Goal: Task Accomplishment & Management: Complete application form

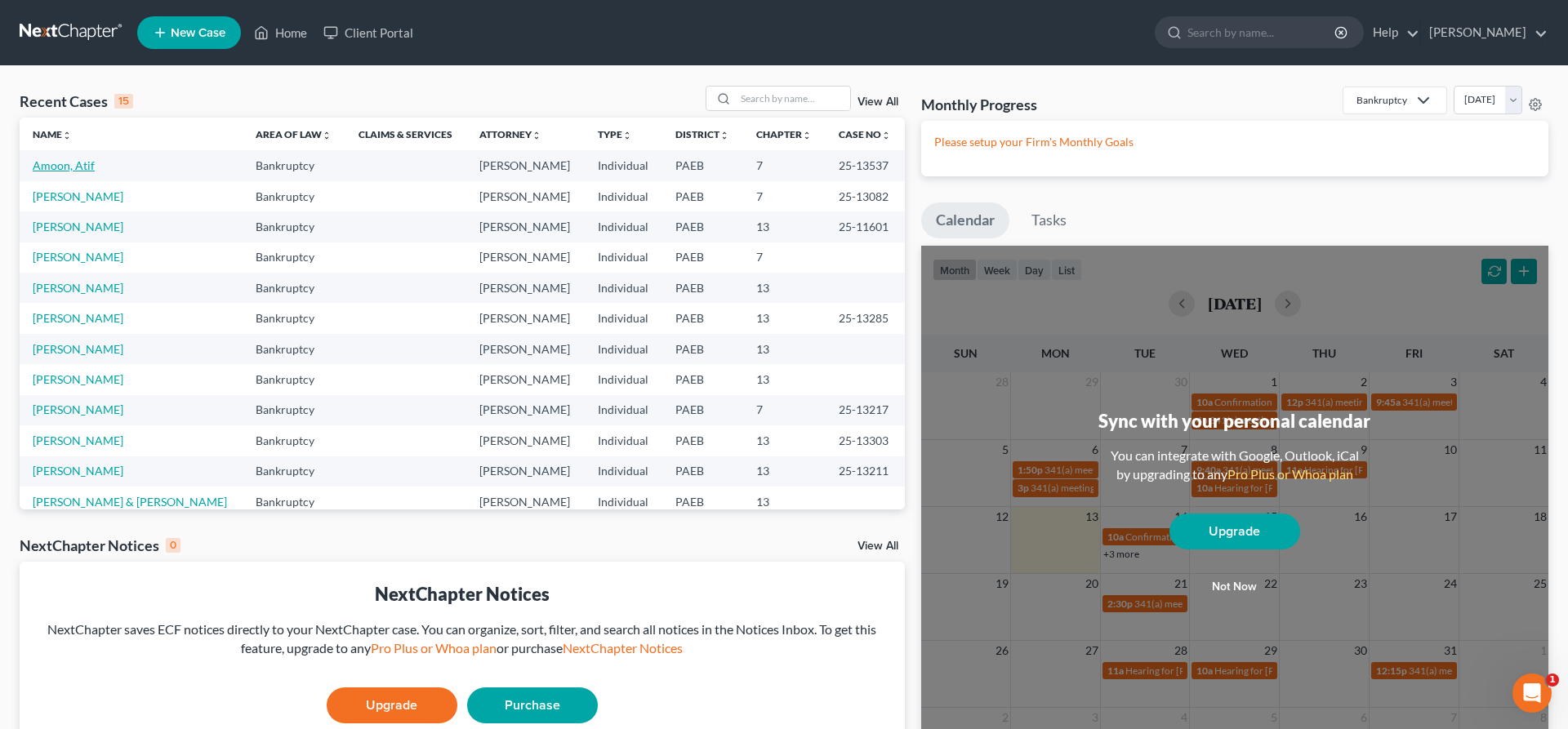
click at [48, 170] on link "Amoon, Atif" at bounding box center [63, 165] width 62 height 14
select select "6"
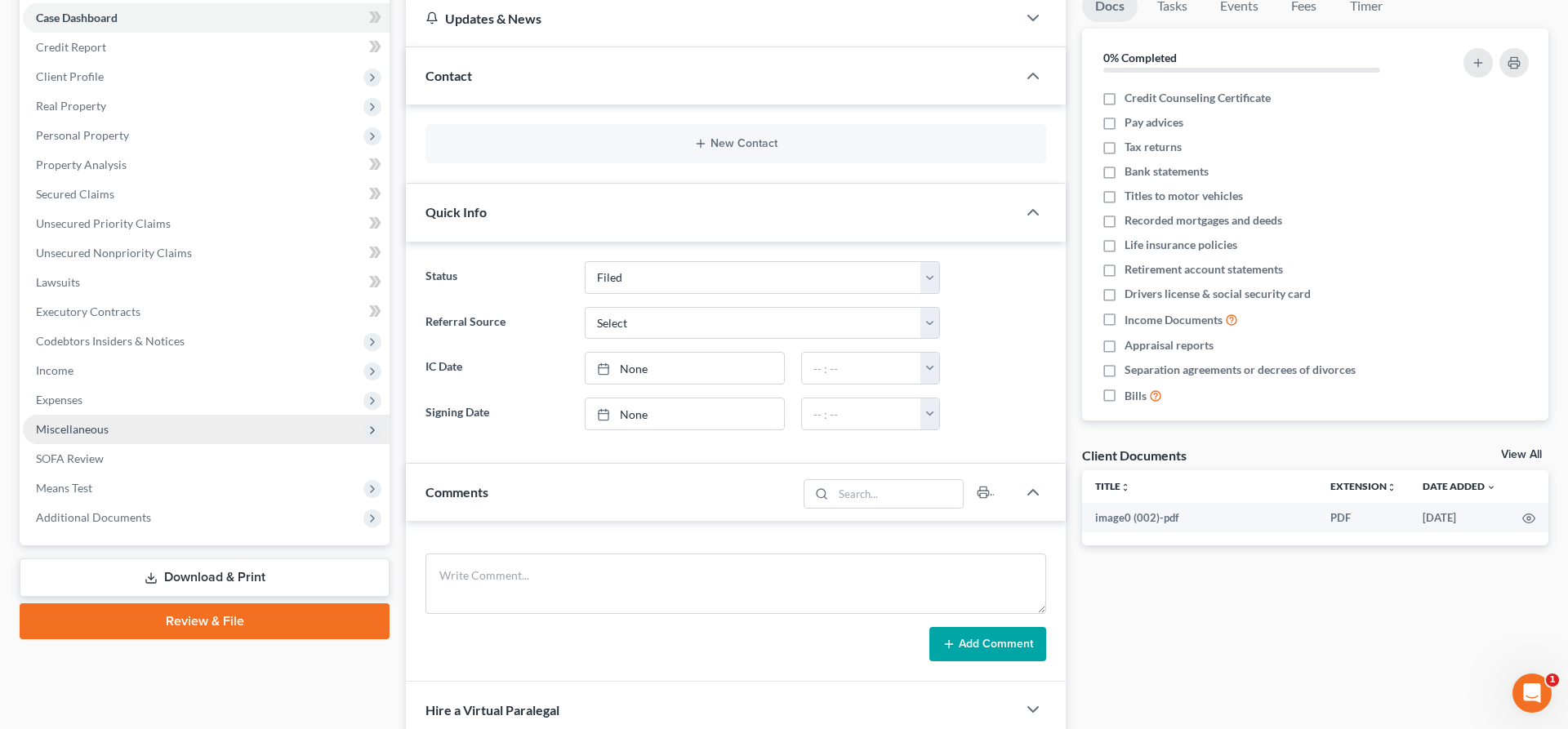
scroll to position [249, 0]
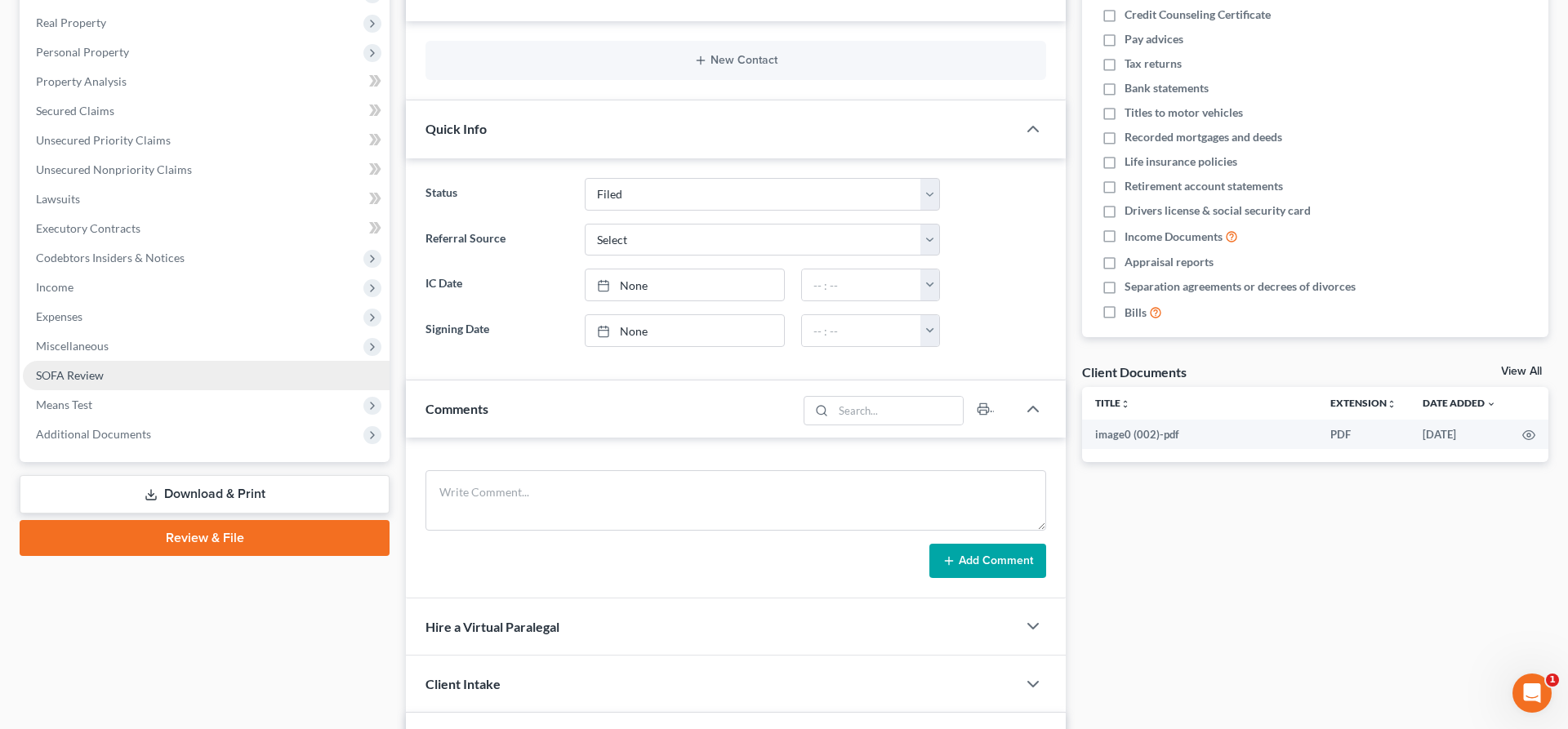
click at [97, 370] on span "SOFA Review" at bounding box center [69, 375] width 68 height 14
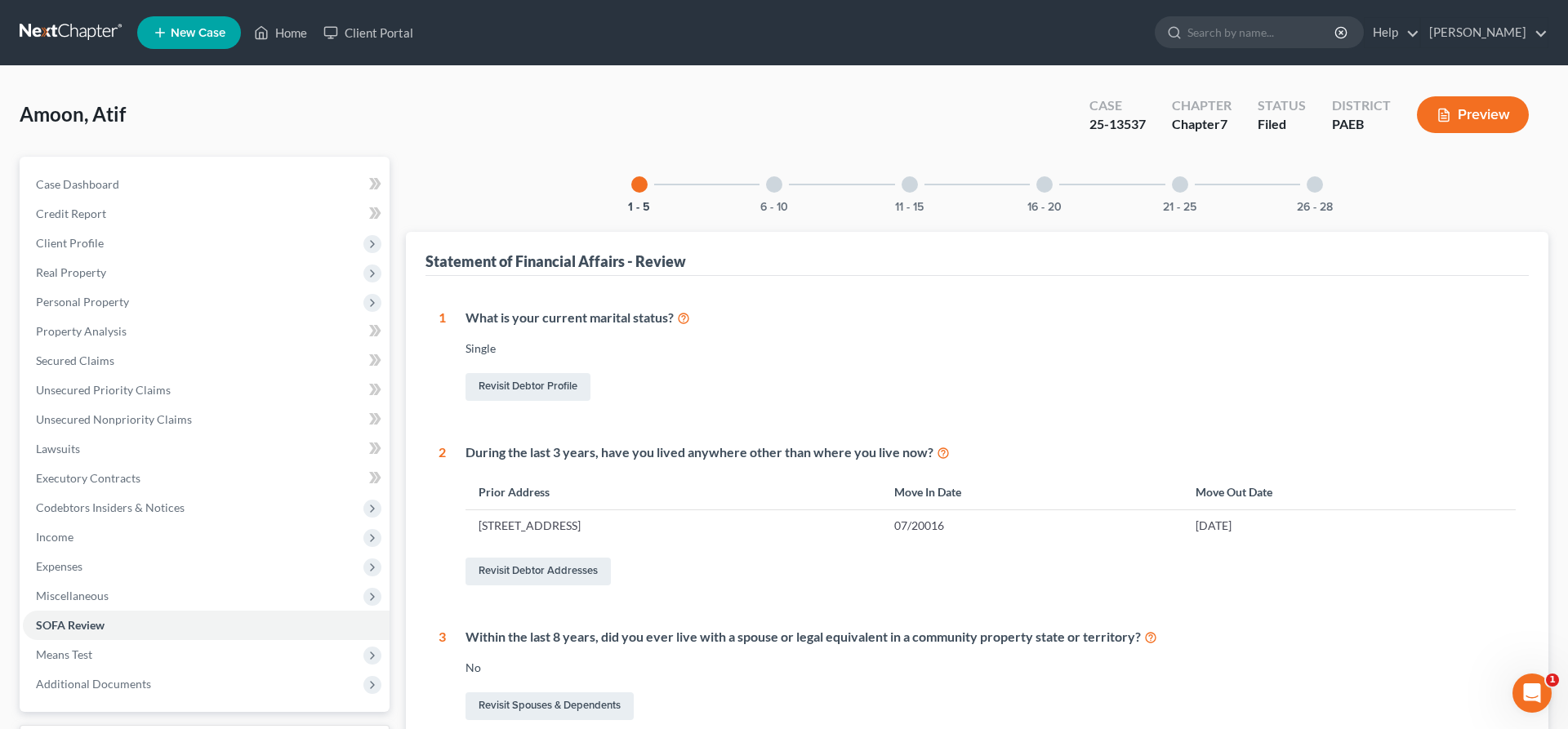
click at [775, 186] on div at bounding box center [774, 184] width 16 height 16
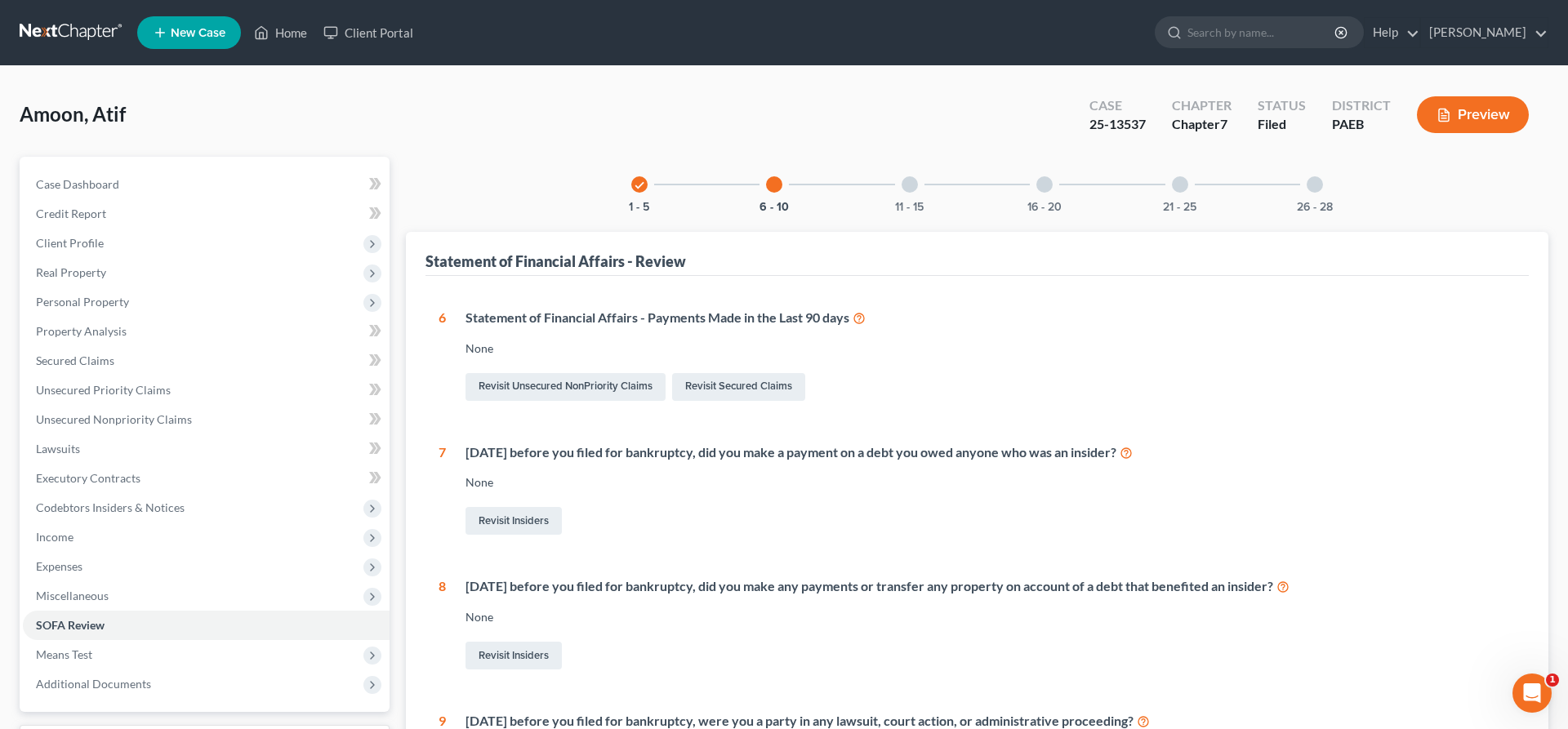
click at [1175, 184] on div at bounding box center [1179, 184] width 16 height 16
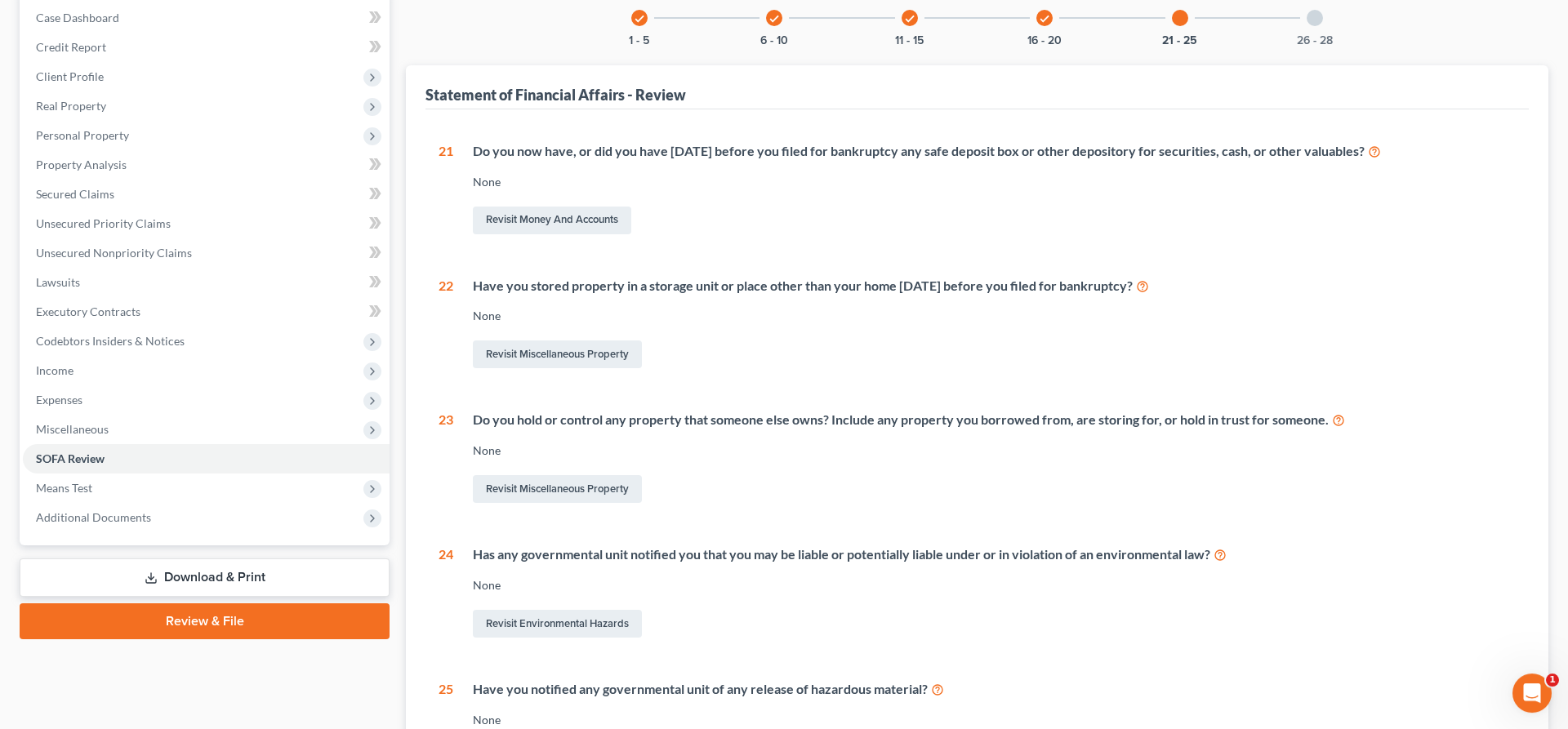
scroll to position [83, 0]
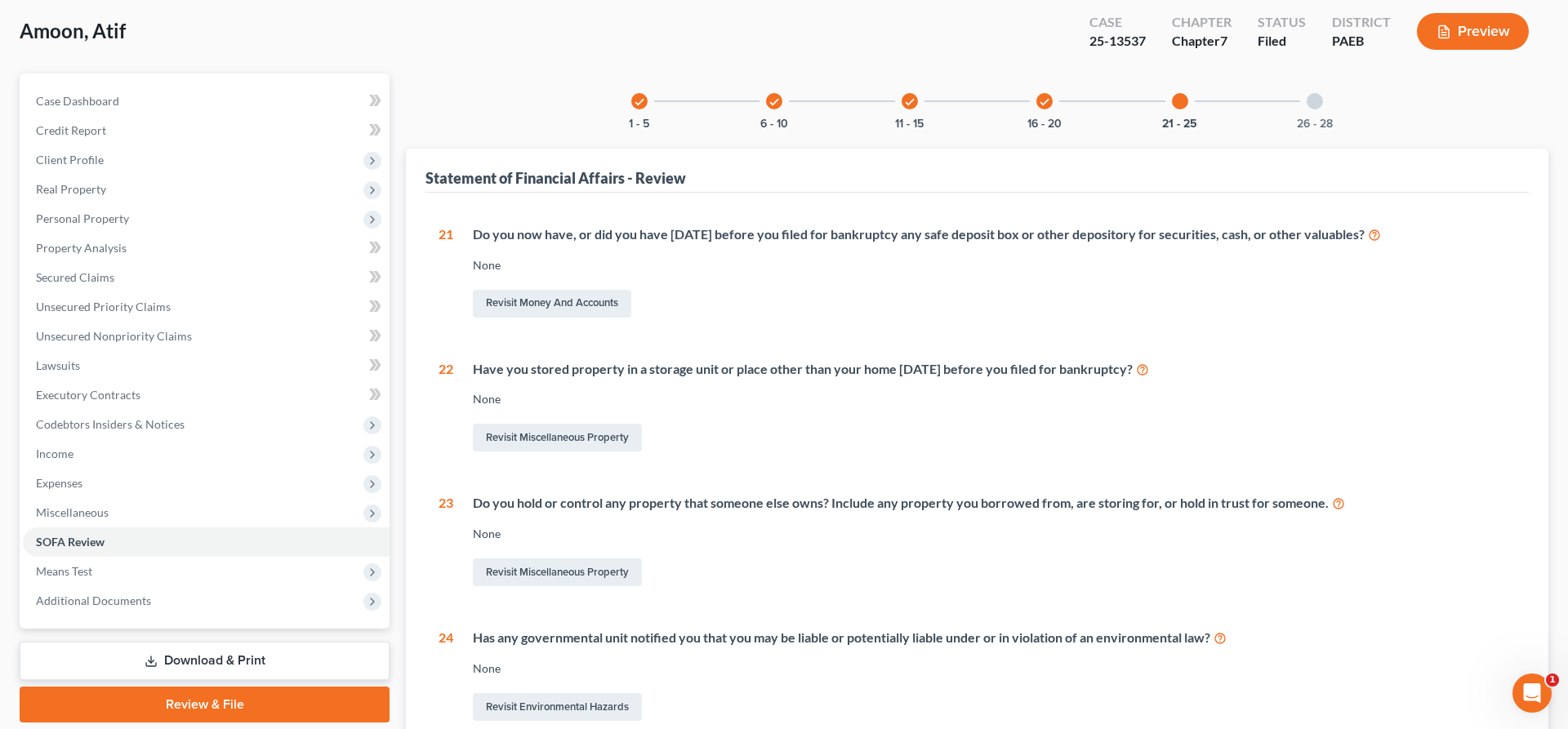
click at [1040, 90] on div "check 16 - 20" at bounding box center [1044, 101] width 56 height 56
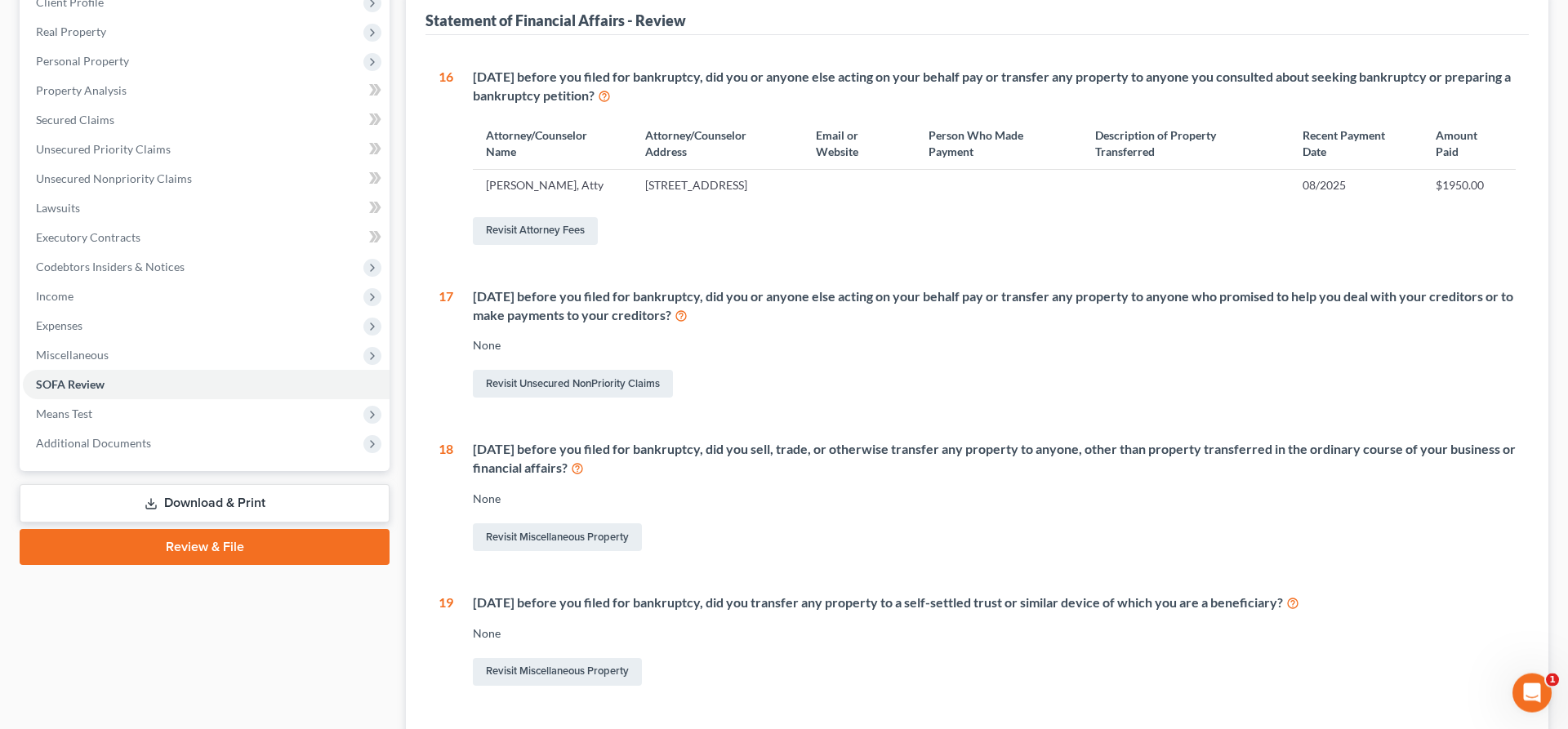
scroll to position [249, 0]
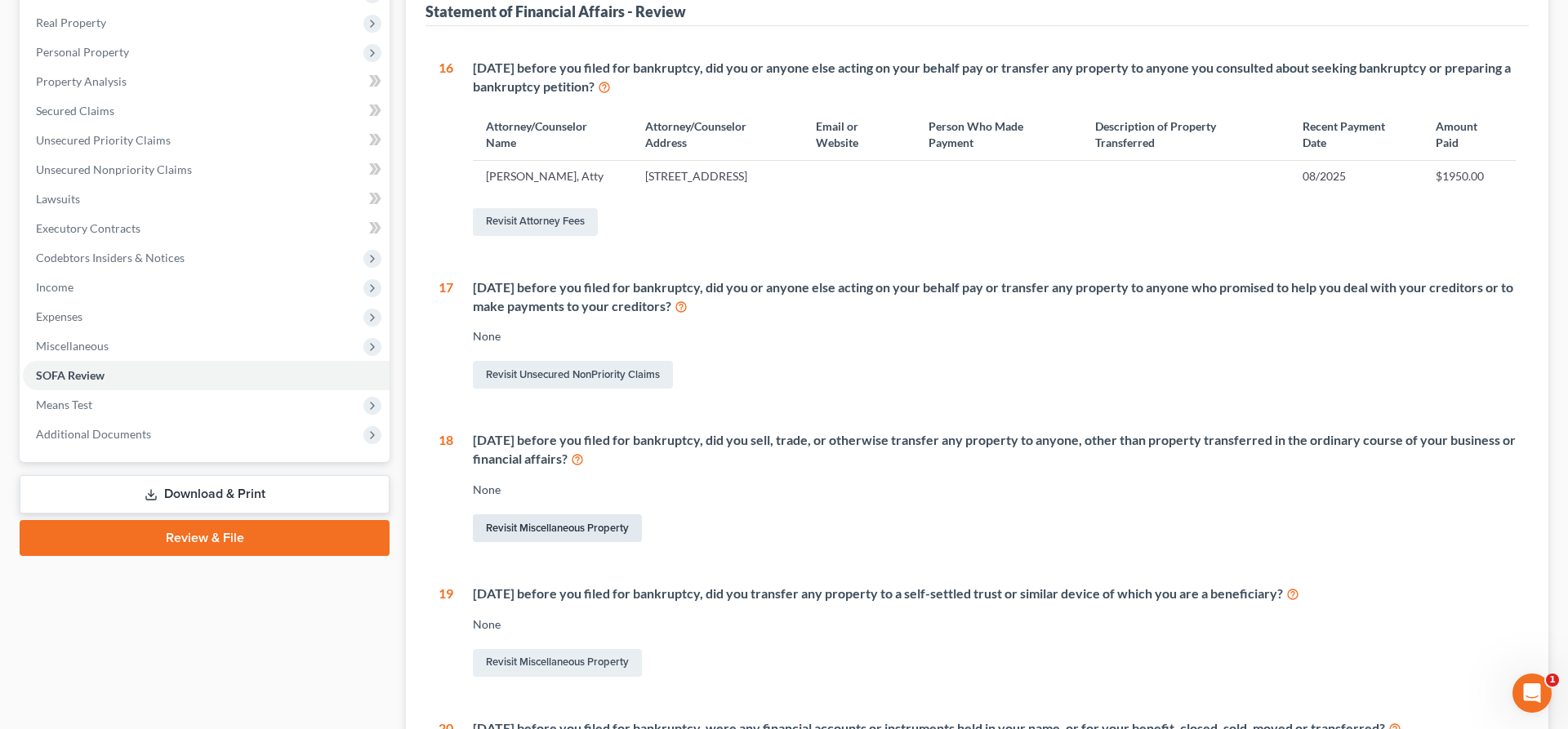
click at [578, 541] on link "Revisit Miscellaneous Property" at bounding box center [557, 528] width 169 height 28
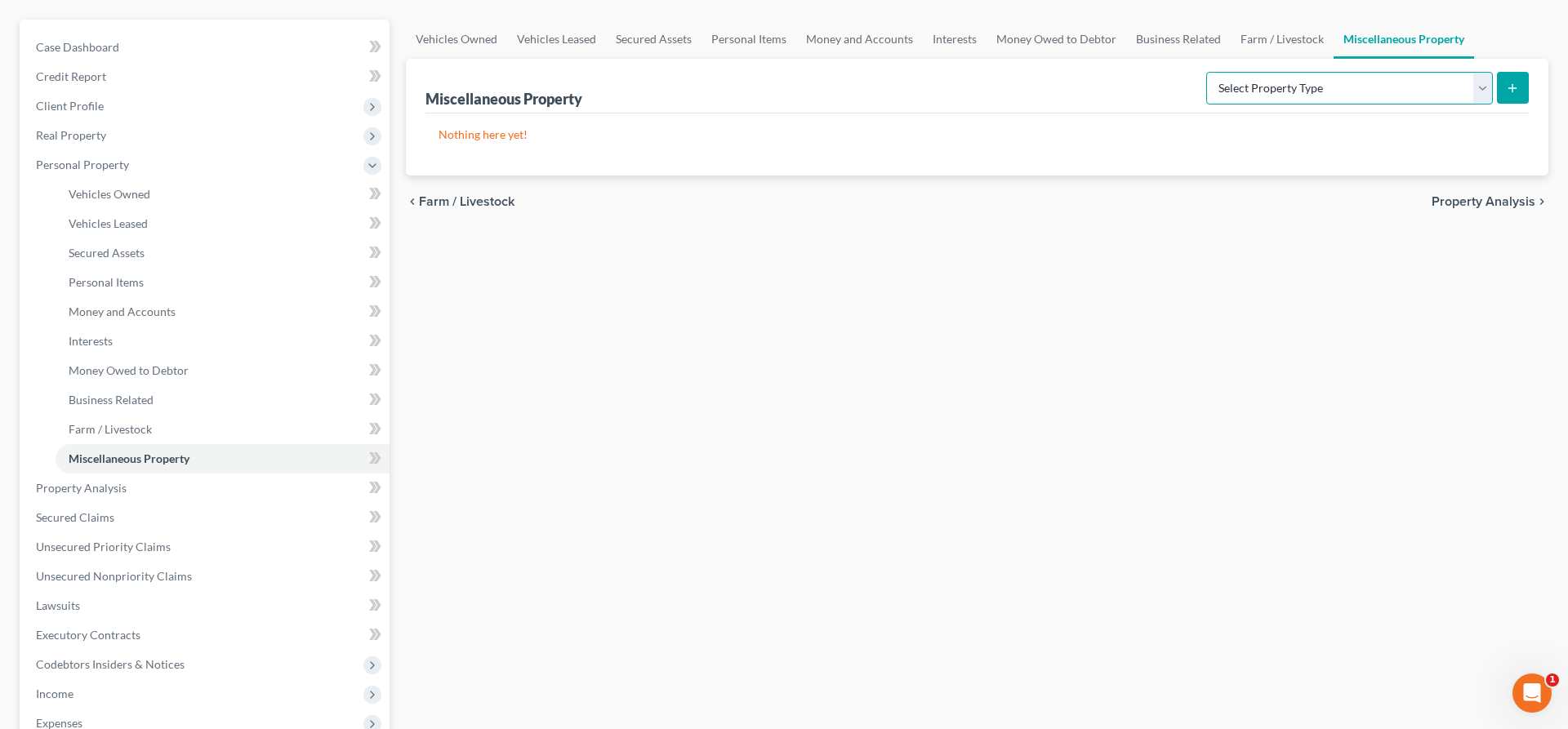
click at [1206, 72] on select "Select Property Type Assigned for Creditor Benefit [DATE] (SOFA: 12) Holding fo…" at bounding box center [1349, 88] width 287 height 33
select select "transferred"
click option "Transferred (SOFA 18, 19)" at bounding box center [0, 0] width 0 height 0
click at [1519, 83] on button "submit" at bounding box center [1513, 88] width 32 height 32
select select "Ordinary ([DATE])"
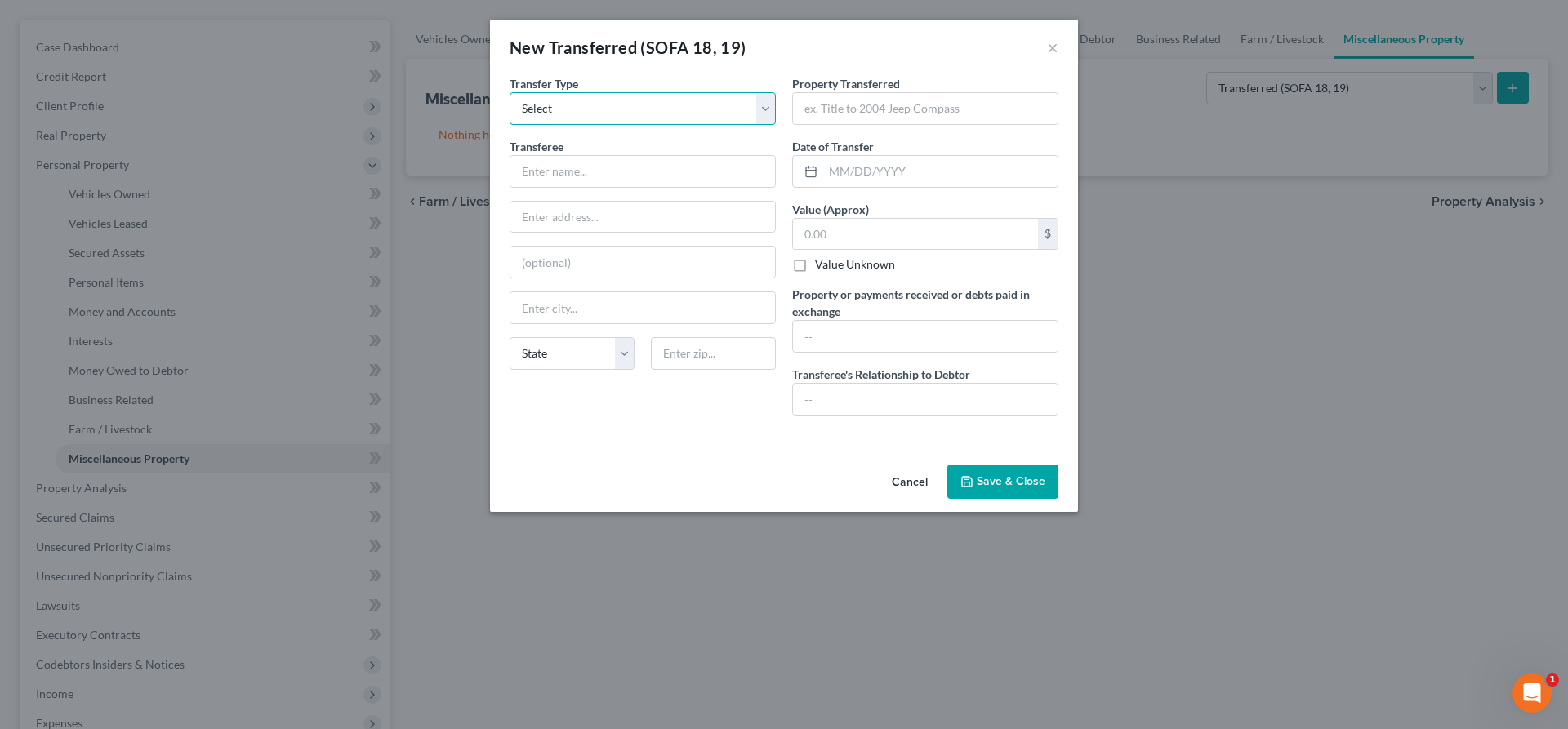
click at [509, 92] on select "Select Ordinary ([DATE]) [DATE]" at bounding box center [642, 108] width 266 height 33
click at [700, 102] on select "Select Ordinary ([DATE]) [DATE]" at bounding box center [642, 108] width 266 height 33
click at [819, 107] on input "text" at bounding box center [924, 108] width 265 height 31
click at [835, 236] on input "text" at bounding box center [915, 234] width 245 height 31
click at [839, 177] on input "text" at bounding box center [940, 171] width 234 height 31
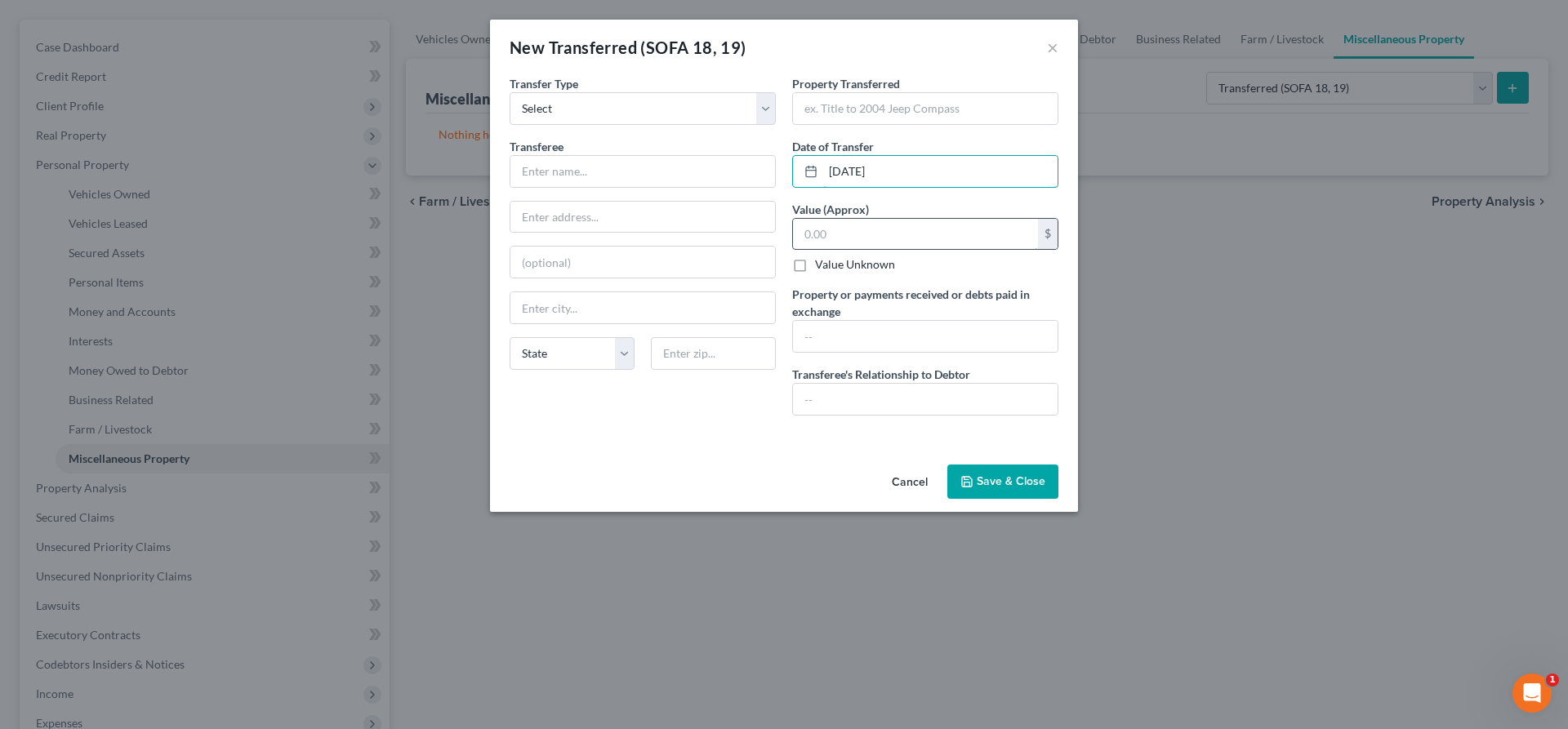
type input "[DATE]"
click at [846, 245] on input "text" at bounding box center [915, 234] width 245 height 31
type input "140,311"
click at [574, 162] on input "text" at bounding box center [642, 171] width 265 height 31
click at [847, 407] on input "text" at bounding box center [924, 399] width 265 height 31
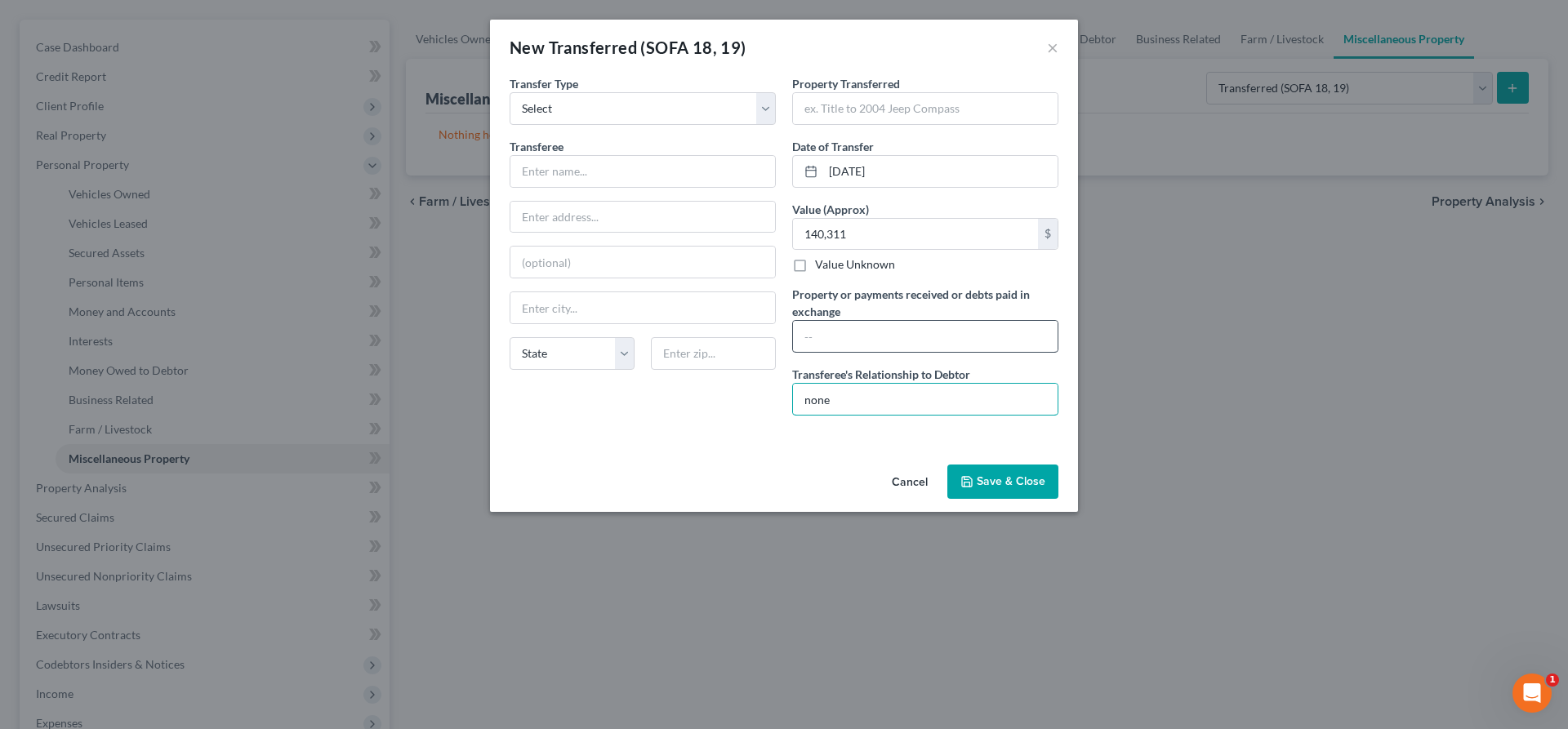
type input "none"
click at [819, 330] on input "text" at bounding box center [924, 336] width 265 height 31
click at [1001, 482] on button "Save & Close" at bounding box center [1002, 481] width 111 height 35
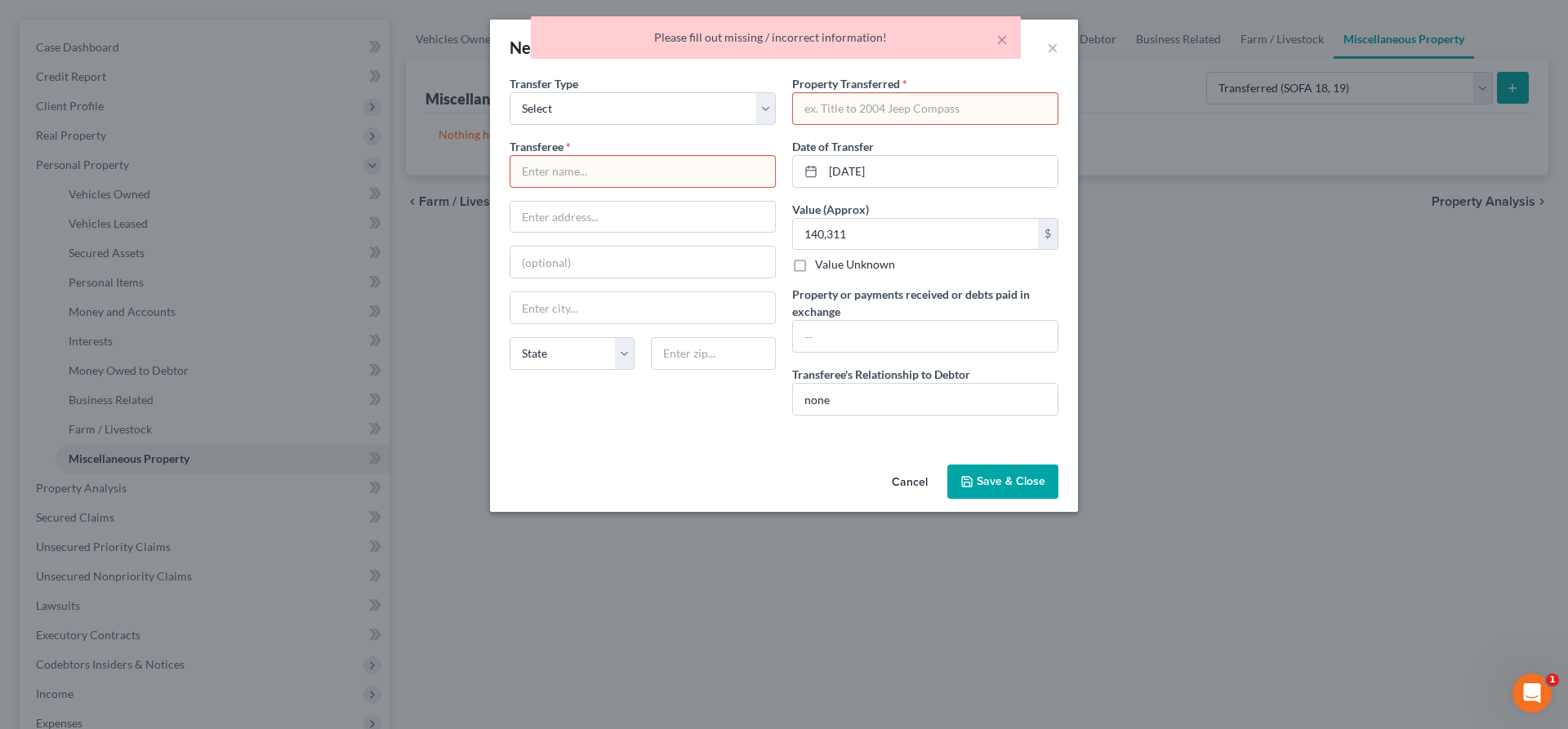
click at [531, 175] on input "text" at bounding box center [642, 171] width 265 height 31
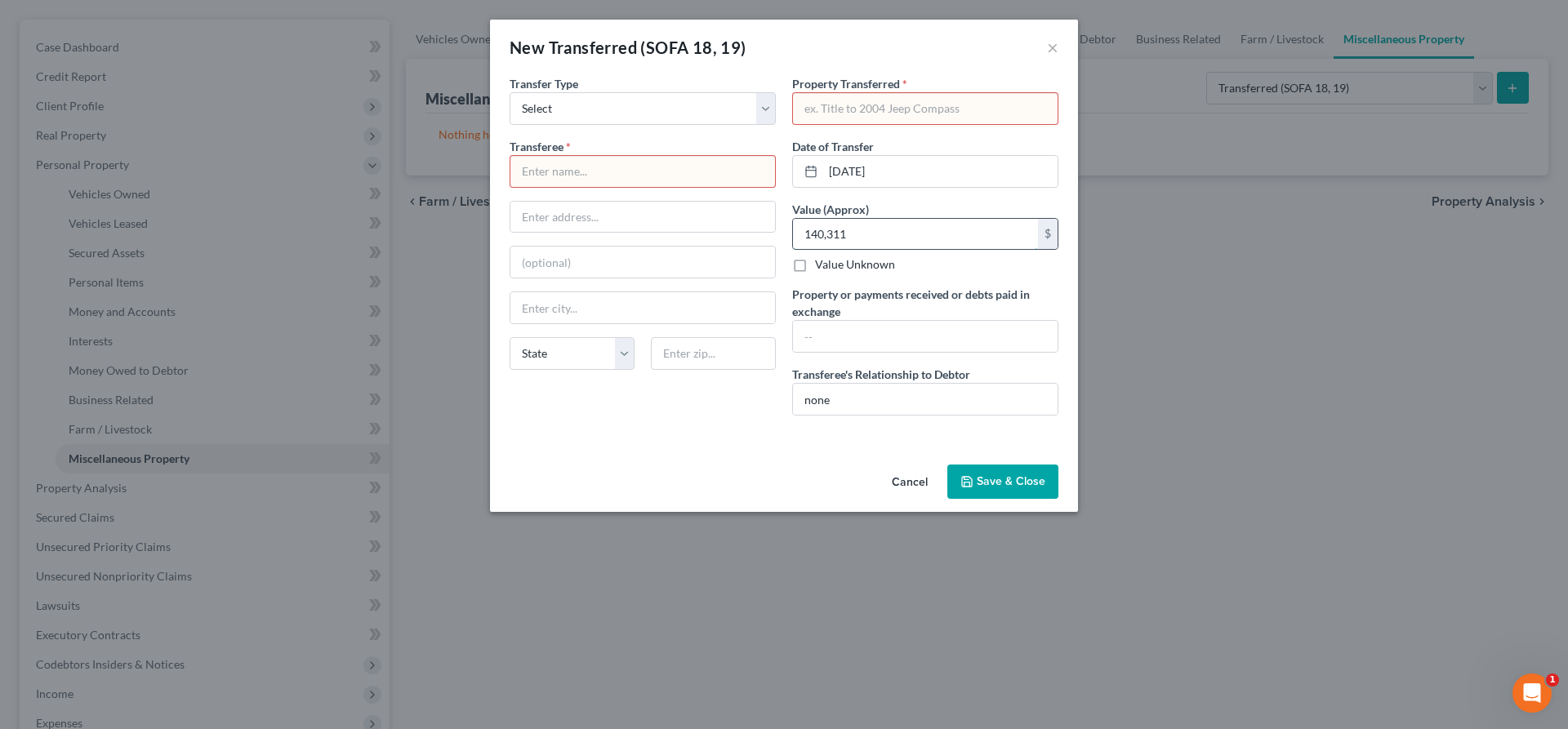
drag, startPoint x: 855, startPoint y: 236, endPoint x: 881, endPoint y: 235, distance: 26.0
click at [881, 235] on input "140,311" at bounding box center [915, 234] width 245 height 31
click at [838, 105] on input "text" at bounding box center [924, 108] width 265 height 31
type input "140,311"
click at [880, 240] on input "140,311" at bounding box center [915, 234] width 245 height 31
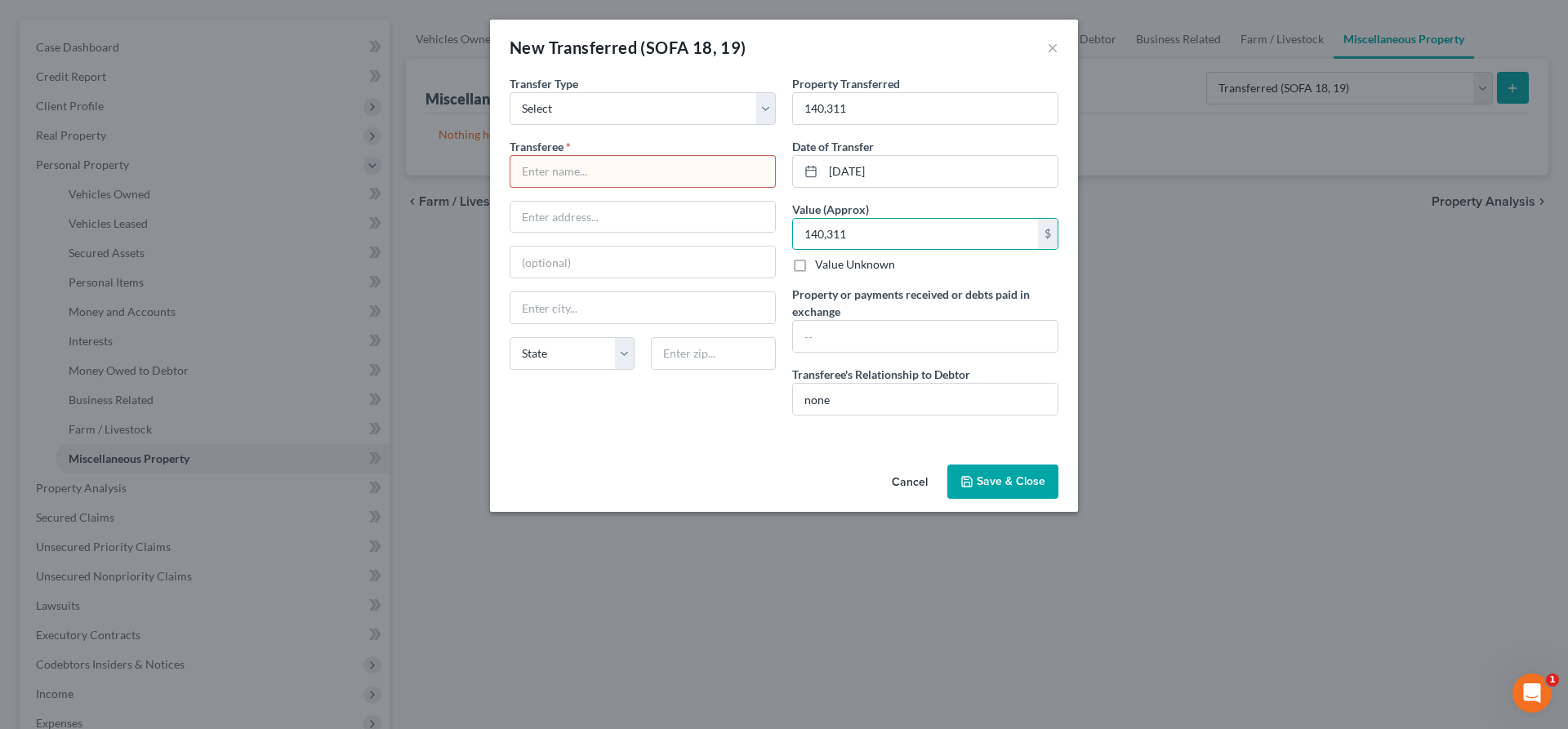
click at [592, 180] on input "text" at bounding box center [642, 171] width 265 height 31
type input "."
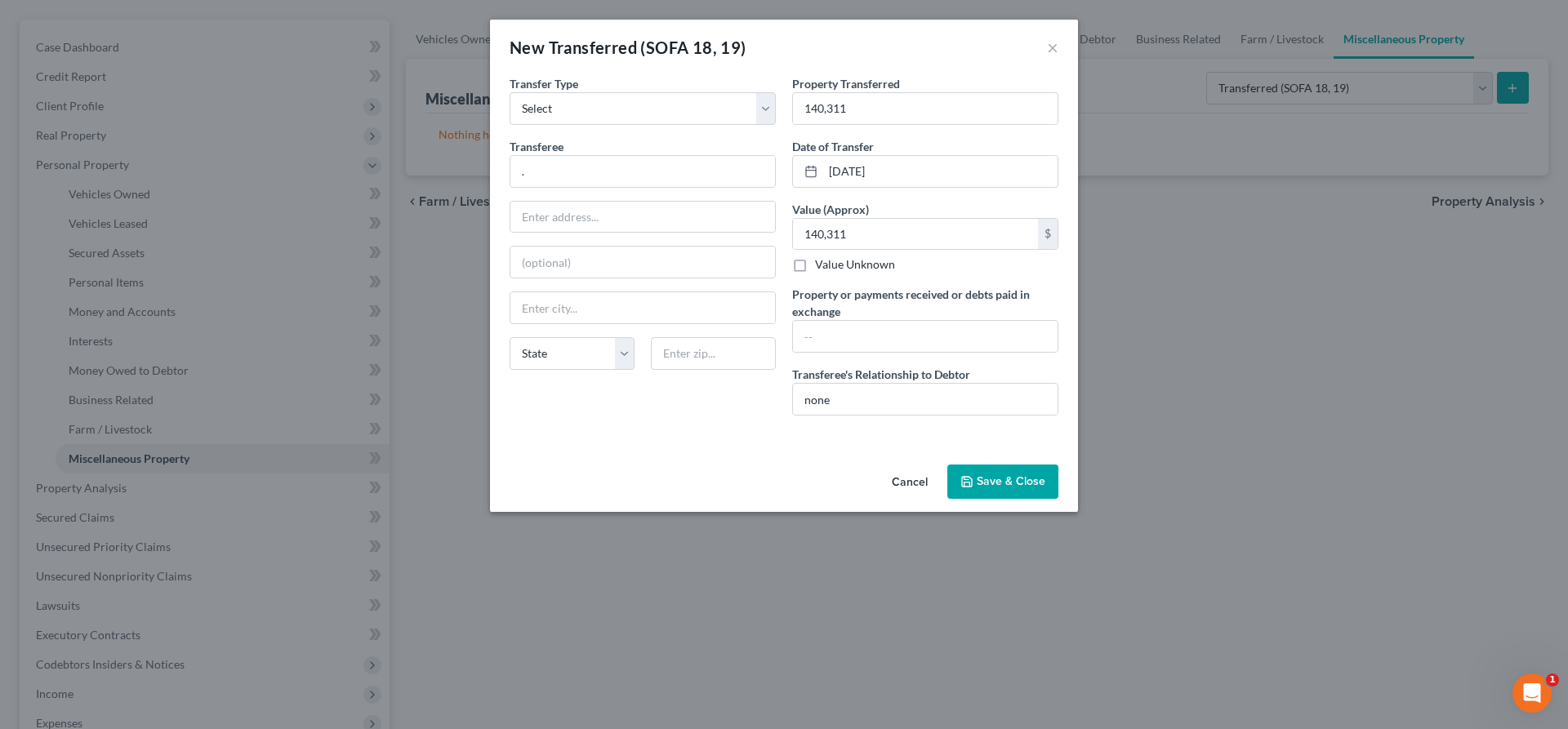
click at [980, 480] on button "Save & Close" at bounding box center [1002, 481] width 111 height 35
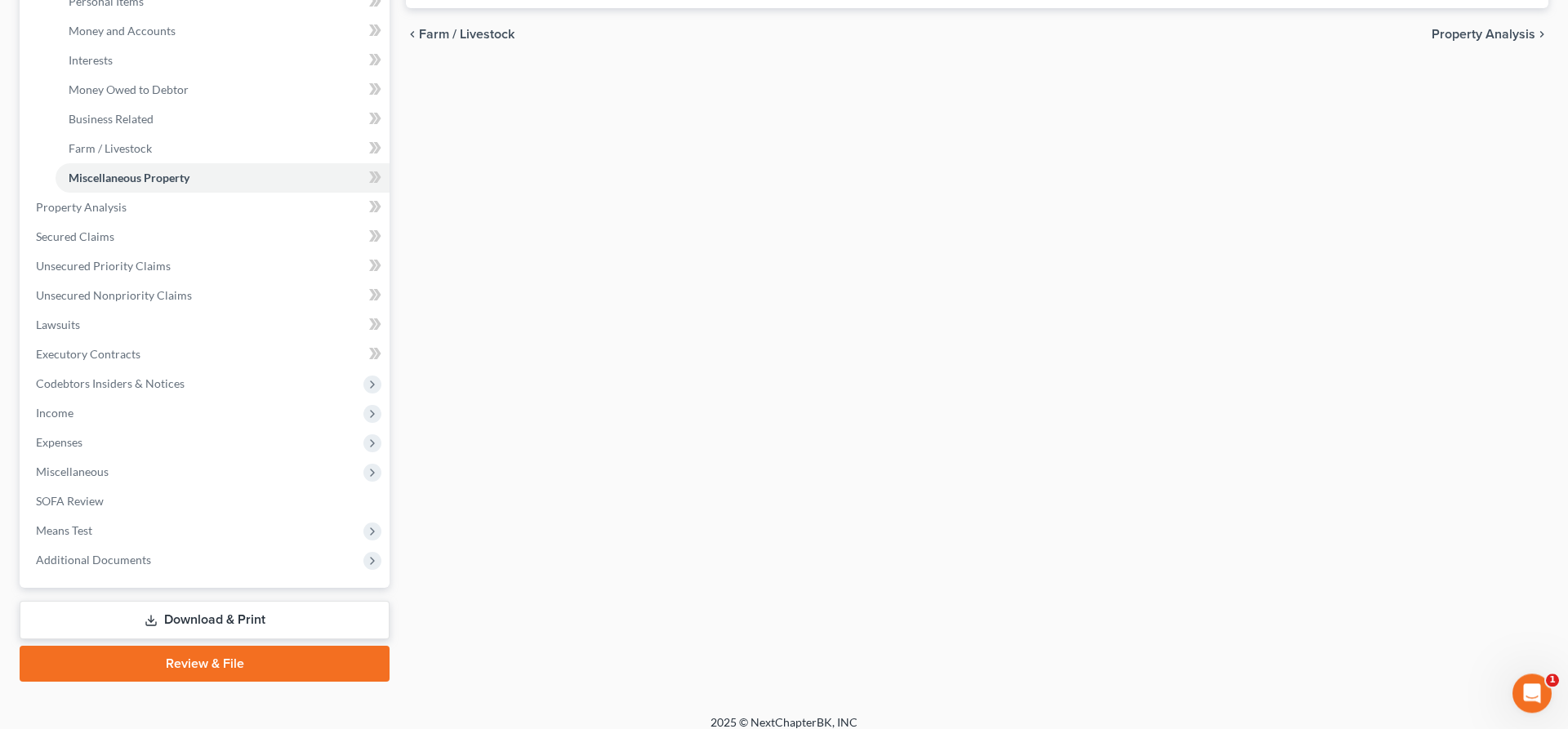
scroll to position [431, 0]
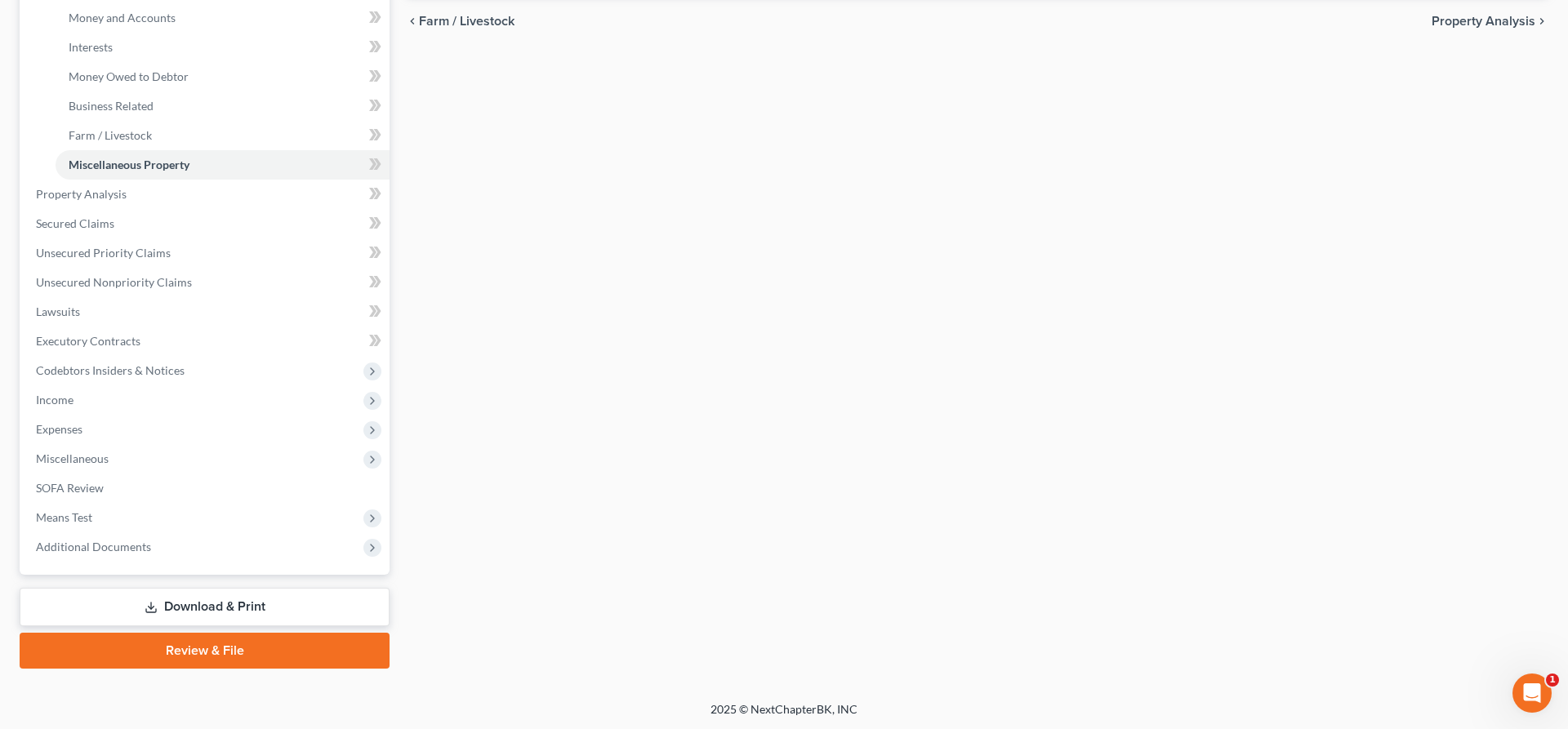
click at [173, 599] on link "Download & Print" at bounding box center [204, 606] width 370 height 38
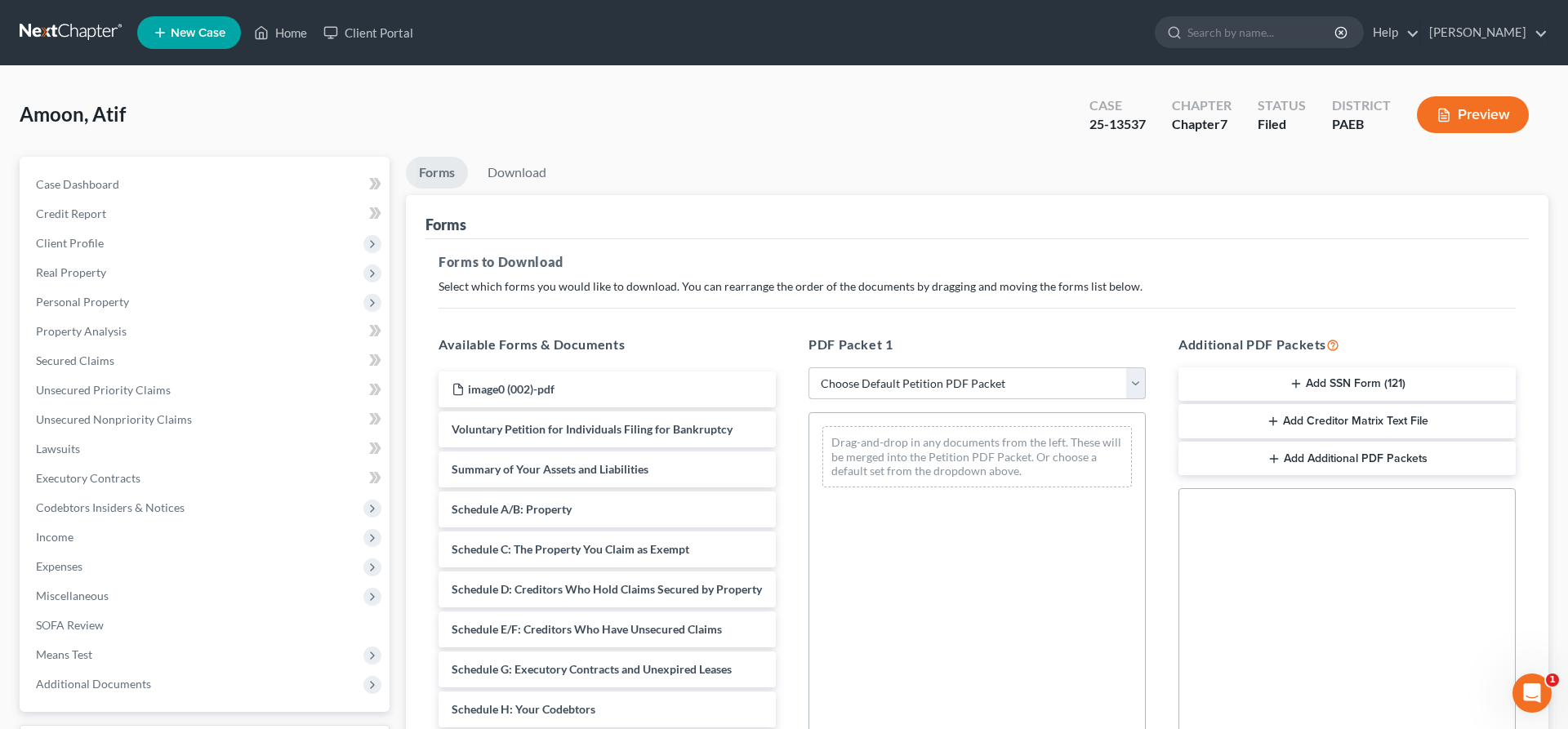
click at [809, 367] on select "Choose Default Petition PDF Packet Complete Bankruptcy Petition (all forms and …" at bounding box center [977, 383] width 337 height 33
select select "2"
click option "Amended Forms" at bounding box center [0, 0] width 0 height 0
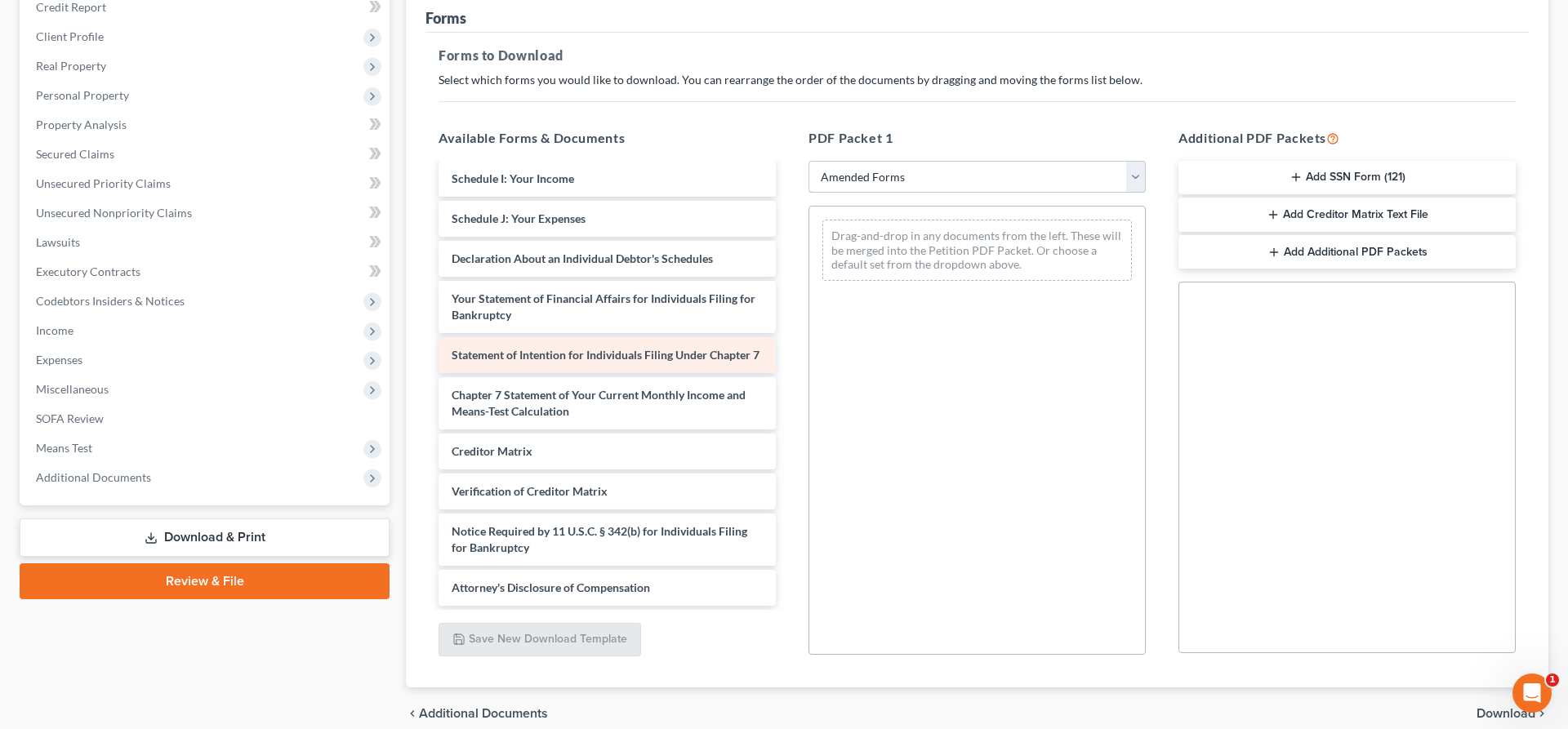
scroll to position [249, 0]
